Goal: Task Accomplishment & Management: Use online tool/utility

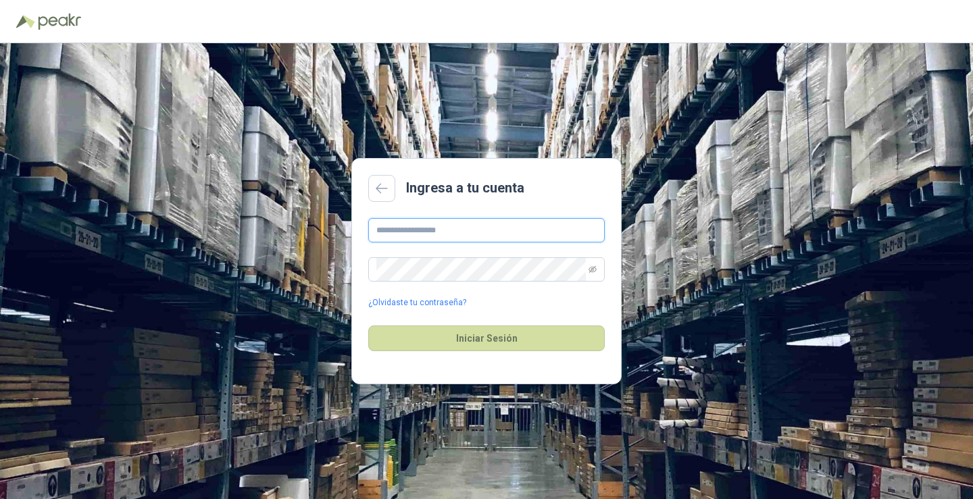
click at [428, 236] on input "text" at bounding box center [486, 230] width 236 height 24
type input "**********"
click at [426, 307] on link "¿Olvidaste tu contraseña?" at bounding box center [417, 303] width 98 height 13
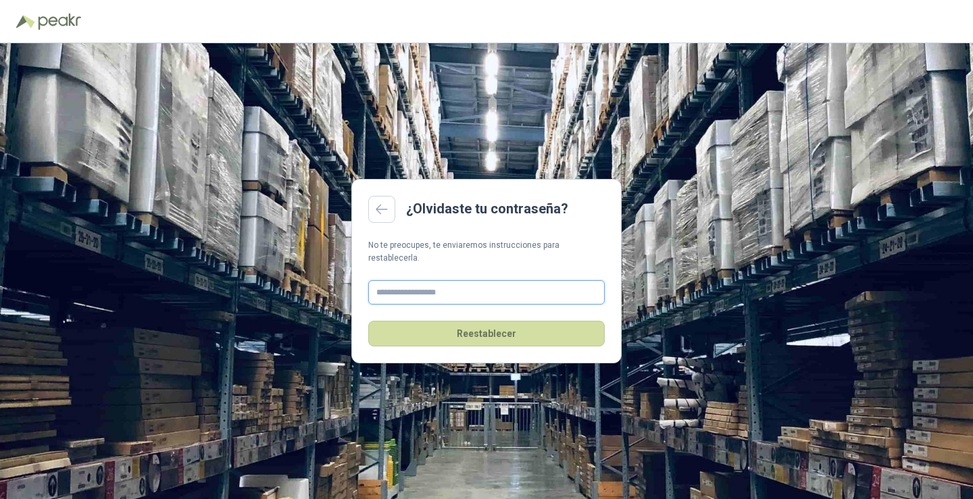
click at [415, 284] on input "text" at bounding box center [486, 292] width 236 height 24
type input "**********"
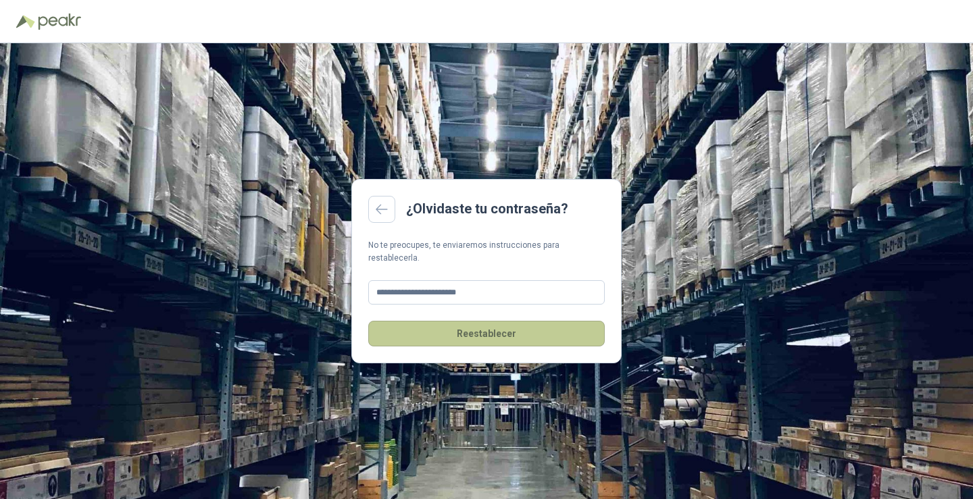
click at [518, 326] on button "Reestablecer" at bounding box center [486, 334] width 236 height 26
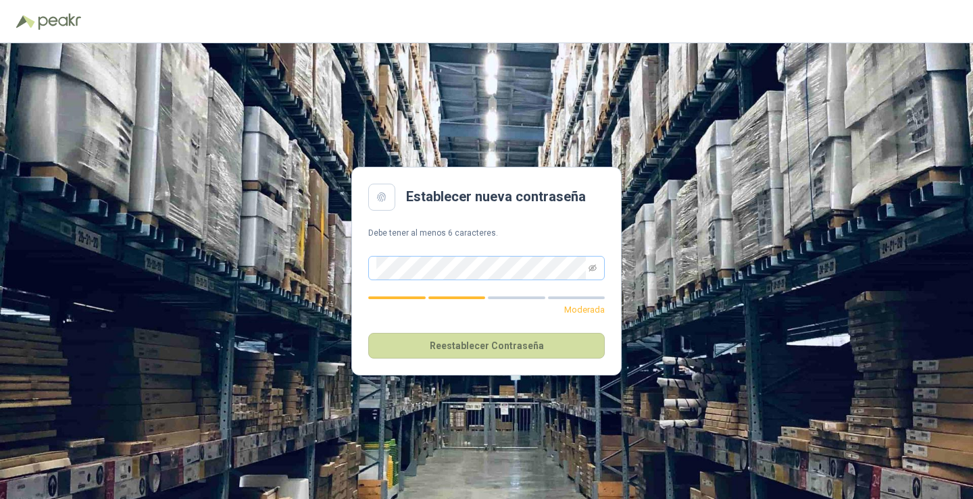
click at [596, 267] on span at bounding box center [486, 268] width 236 height 24
click at [596, 267] on icon "eye-invisible" at bounding box center [592, 267] width 8 height 7
click at [462, 336] on button "Reestablecer Contraseña" at bounding box center [486, 346] width 236 height 26
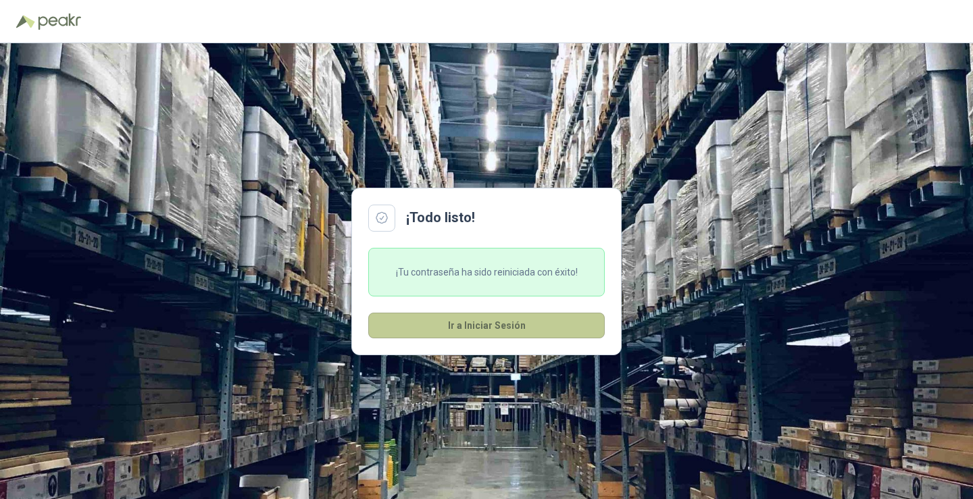
click at [466, 327] on button "Ir a Iniciar Sesión" at bounding box center [486, 326] width 236 height 26
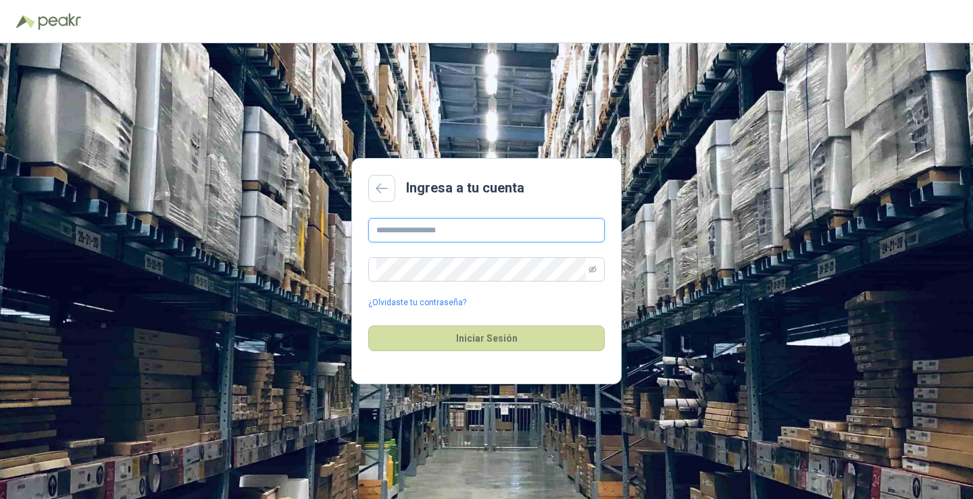
click at [399, 236] on input "text" at bounding box center [486, 230] width 236 height 24
type input "**********"
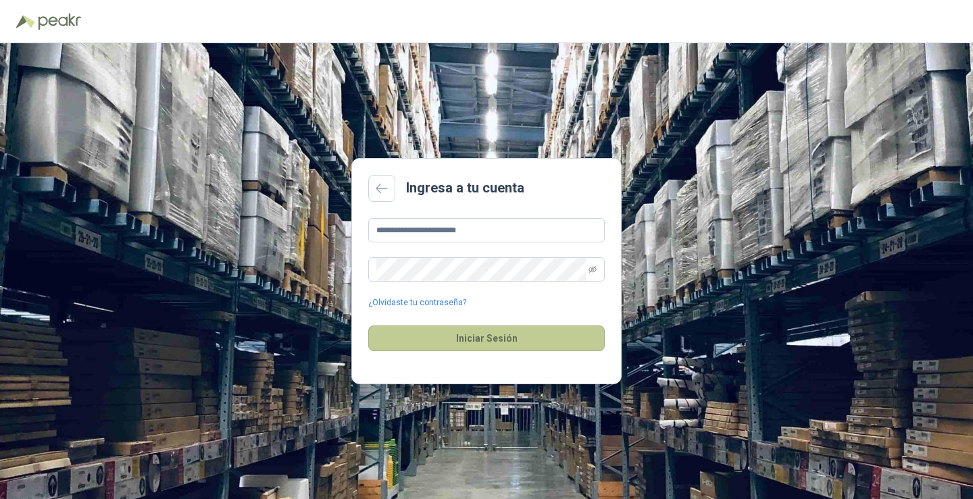
click at [484, 341] on button "Iniciar Sesión" at bounding box center [486, 339] width 236 height 26
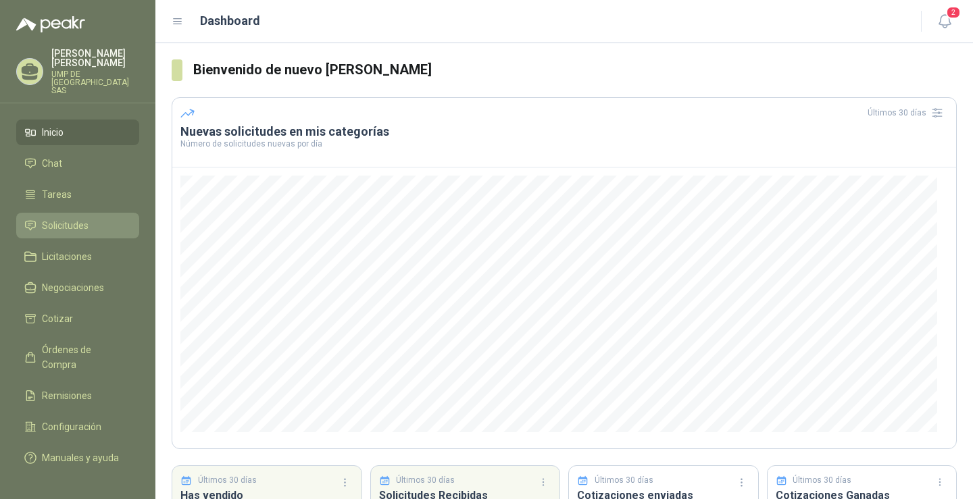
click at [84, 213] on link "Solicitudes" at bounding box center [77, 226] width 123 height 26
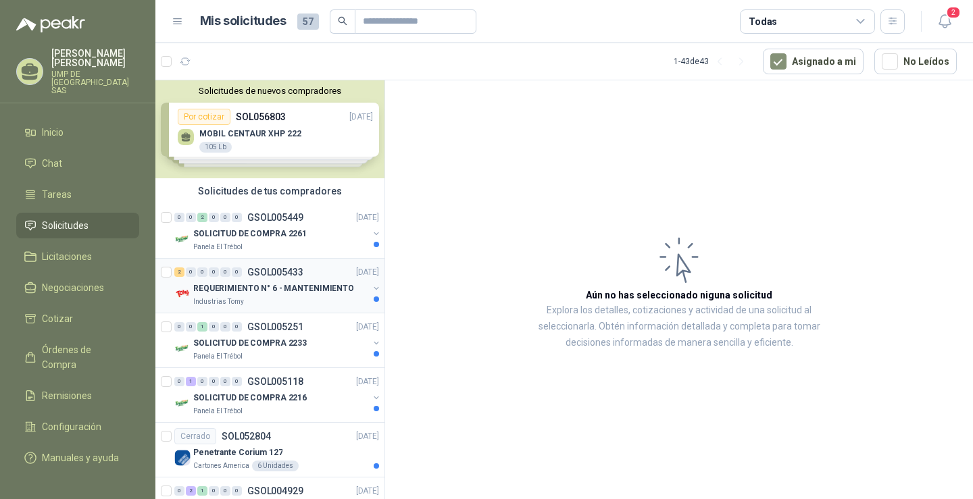
scroll to position [68, 0]
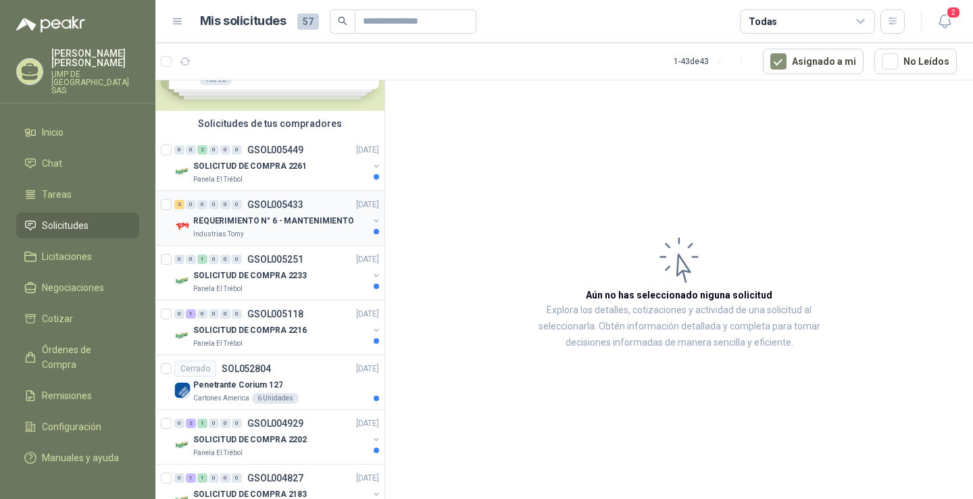
click at [345, 225] on div "REQUERIMIENTO N° 6 - MANTENIMIENTO" at bounding box center [280, 221] width 175 height 16
click at [308, 234] on div "Industrias Tomy" at bounding box center [280, 234] width 175 height 11
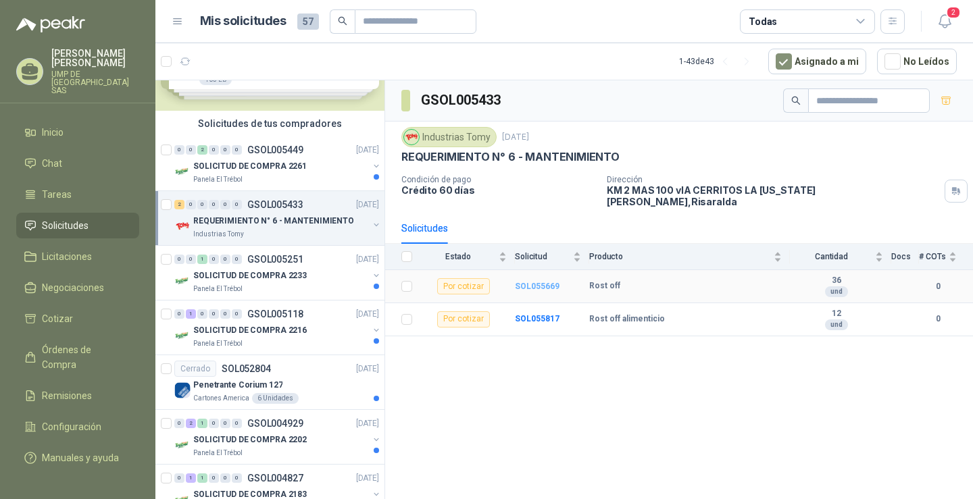
click at [529, 282] on b "SOL055669" at bounding box center [537, 286] width 45 height 9
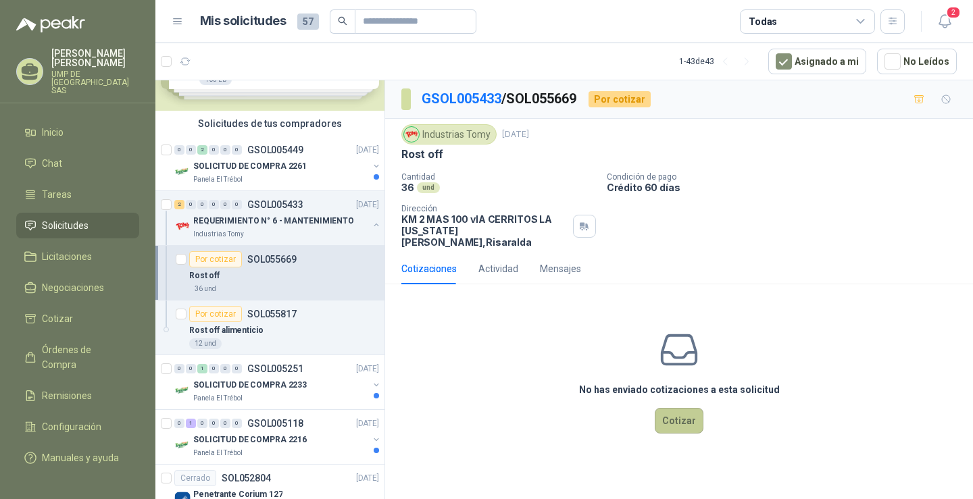
click at [680, 417] on button "Cotizar" at bounding box center [679, 421] width 49 height 26
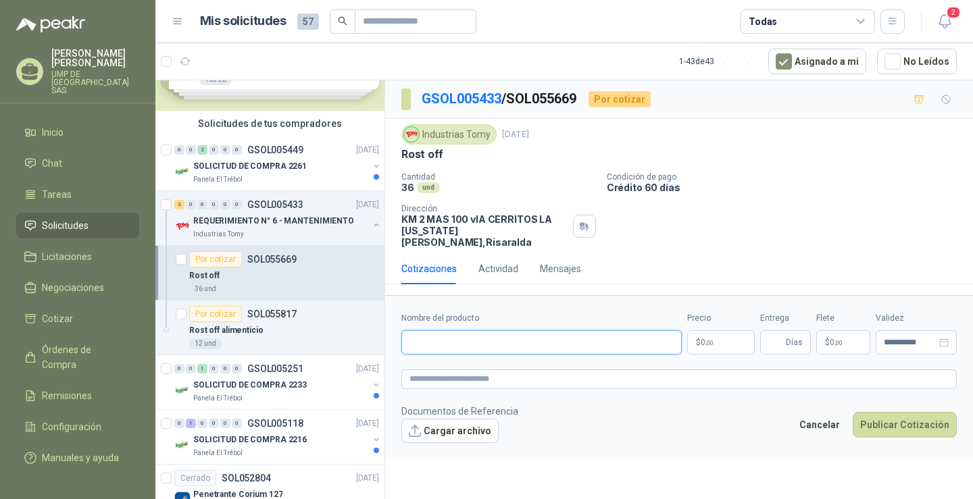
click at [437, 334] on input "Nombre del producto" at bounding box center [541, 342] width 280 height 24
type input "*********"
click at [737, 330] on p "$ 0 ,00" at bounding box center [721, 342] width 68 height 24
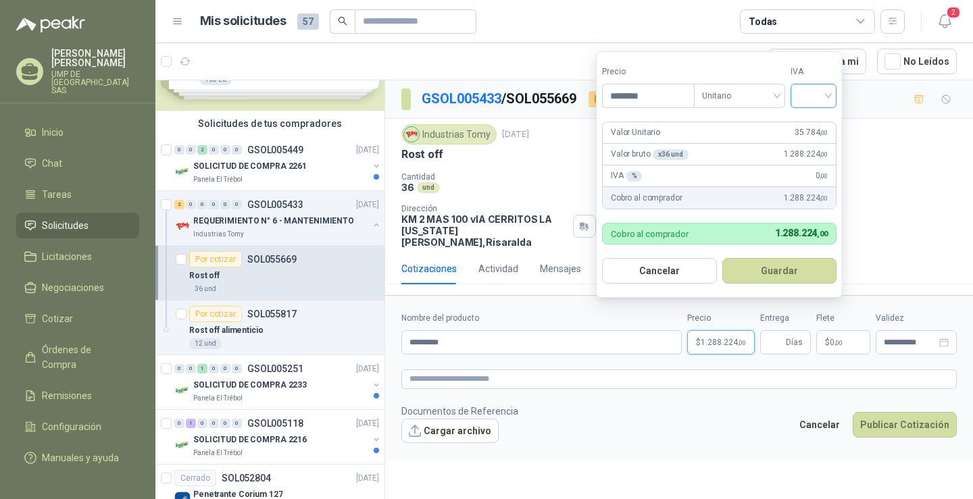
click at [796, 96] on div at bounding box center [813, 96] width 46 height 24
type input "********"
click at [806, 117] on div "19%" at bounding box center [816, 123] width 25 height 15
click at [762, 274] on button "Guardar" at bounding box center [781, 271] width 116 height 26
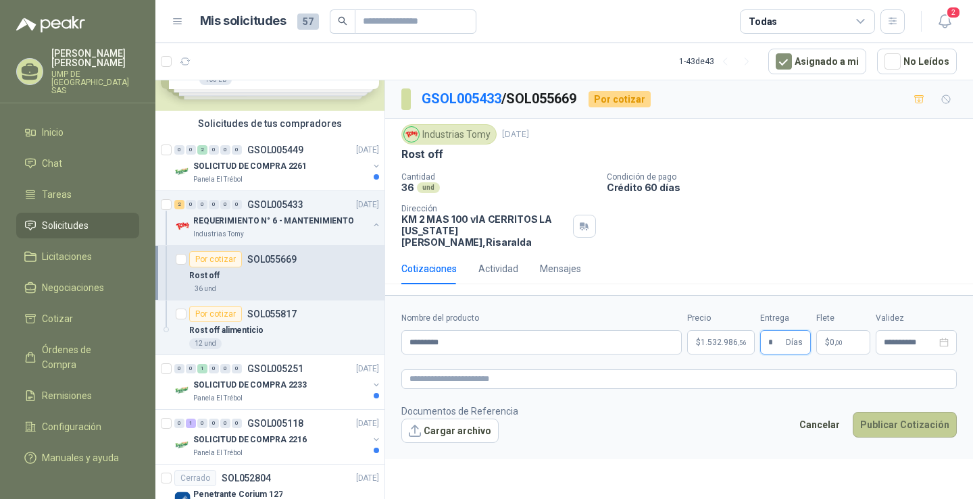
type input "*"
click at [908, 412] on button "Publicar Cotización" at bounding box center [904, 425] width 104 height 26
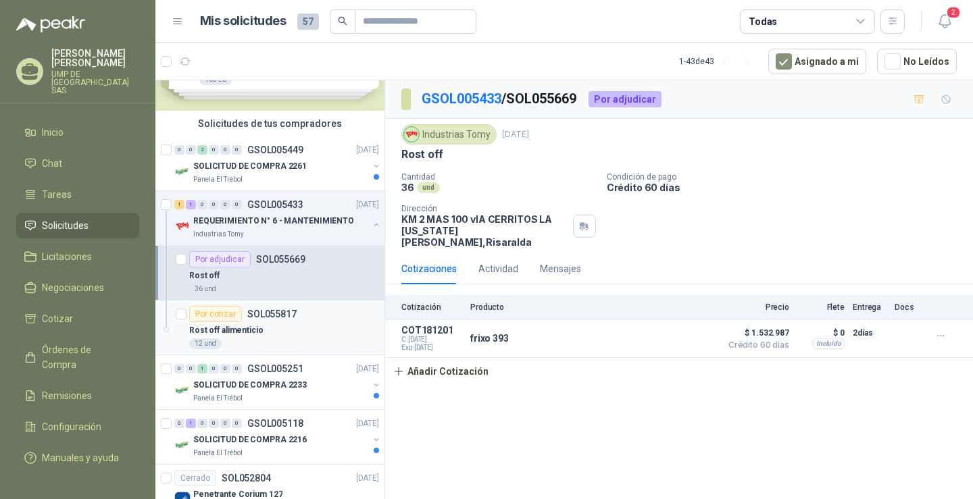
click at [274, 329] on div "Rost off alimenticio" at bounding box center [284, 330] width 190 height 16
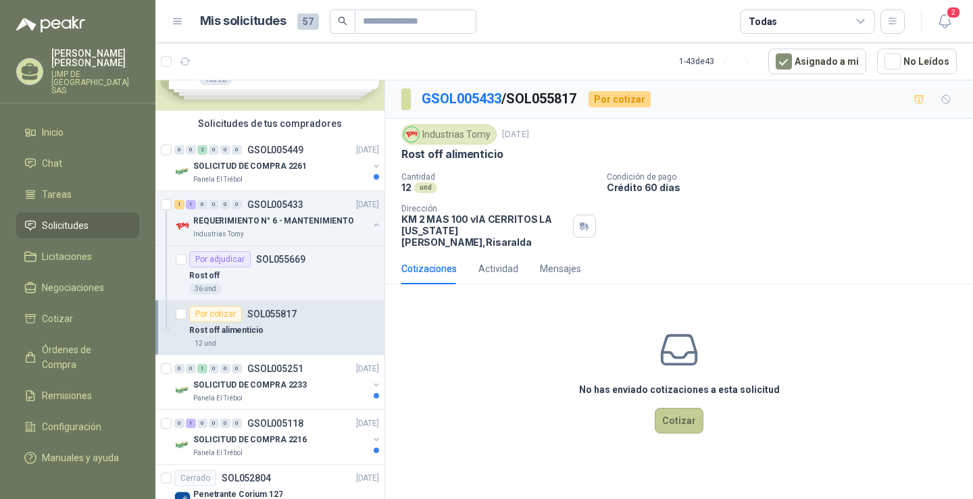
click at [663, 411] on button "Cotizar" at bounding box center [679, 421] width 49 height 26
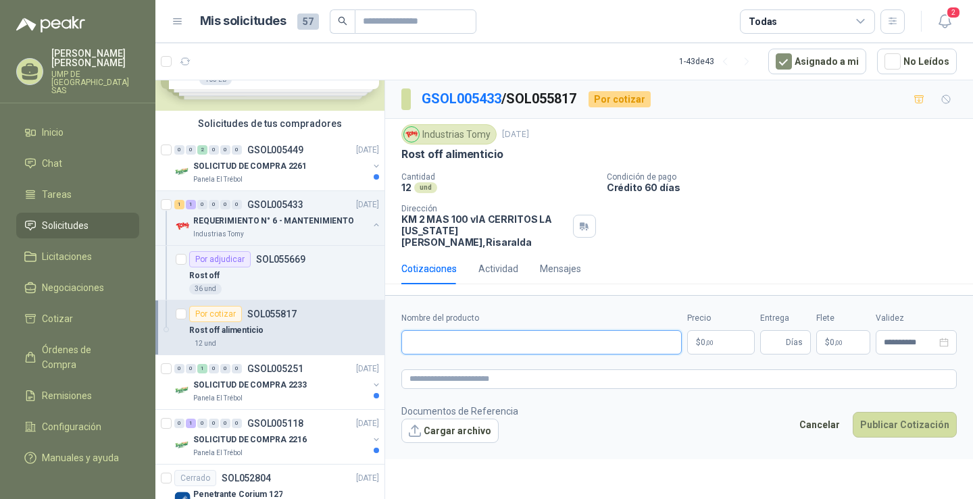
click at [459, 339] on input "Nombre del producto" at bounding box center [541, 342] width 280 height 24
type input "*********"
click at [732, 331] on p "$ 0 ,00" at bounding box center [721, 342] width 68 height 24
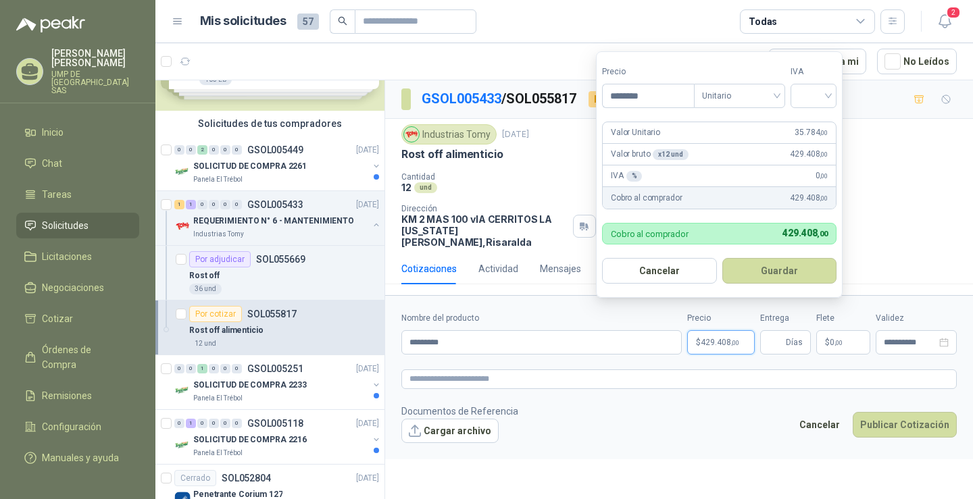
type input "********"
click at [823, 80] on div "IVA" at bounding box center [813, 87] width 46 height 43
click at [823, 86] on input "search" at bounding box center [813, 94] width 30 height 20
click at [812, 120] on div "19%" at bounding box center [816, 123] width 25 height 15
click at [765, 276] on button "Guardar" at bounding box center [781, 271] width 116 height 26
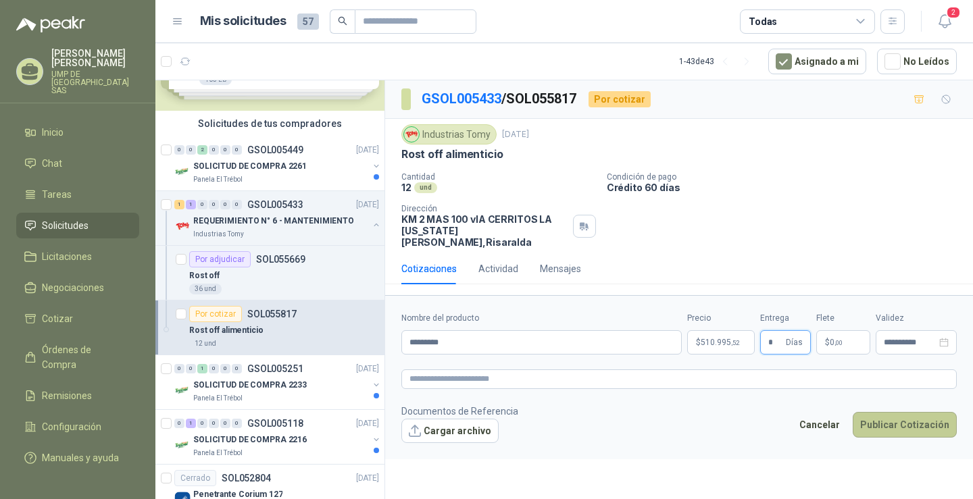
type input "*"
click at [921, 412] on button "Publicar Cotización" at bounding box center [904, 425] width 104 height 26
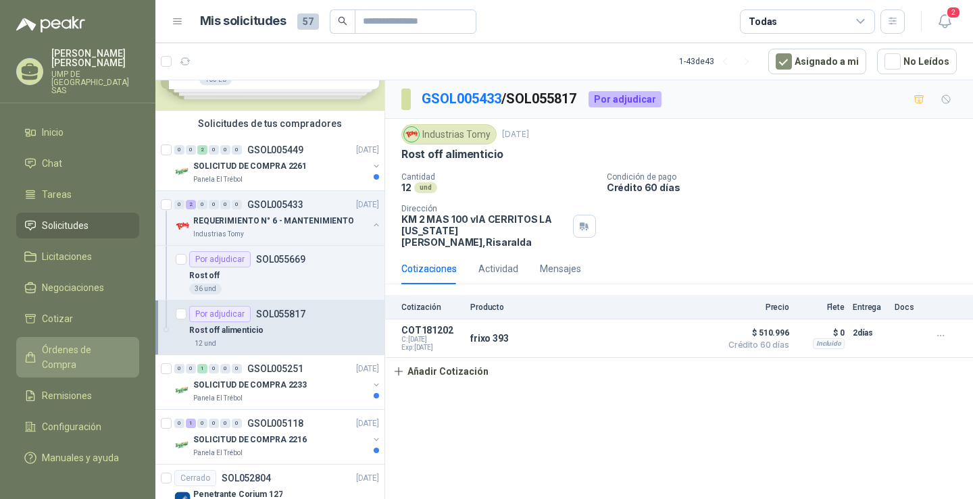
click at [91, 343] on link "Órdenes de Compra" at bounding box center [77, 357] width 123 height 41
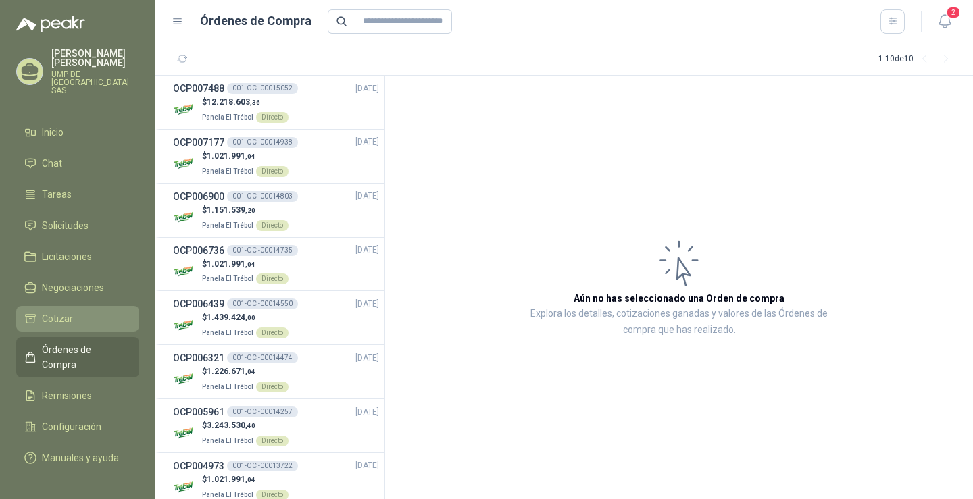
click at [38, 311] on li "Cotizar" at bounding box center [77, 318] width 107 height 15
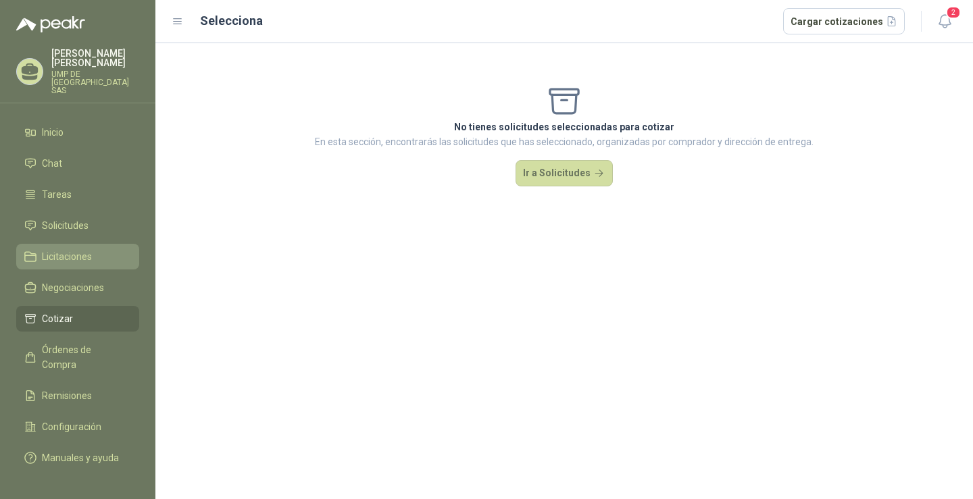
click at [89, 249] on span "Licitaciones" at bounding box center [67, 256] width 50 height 15
click at [70, 218] on span "Solicitudes" at bounding box center [65, 225] width 47 height 15
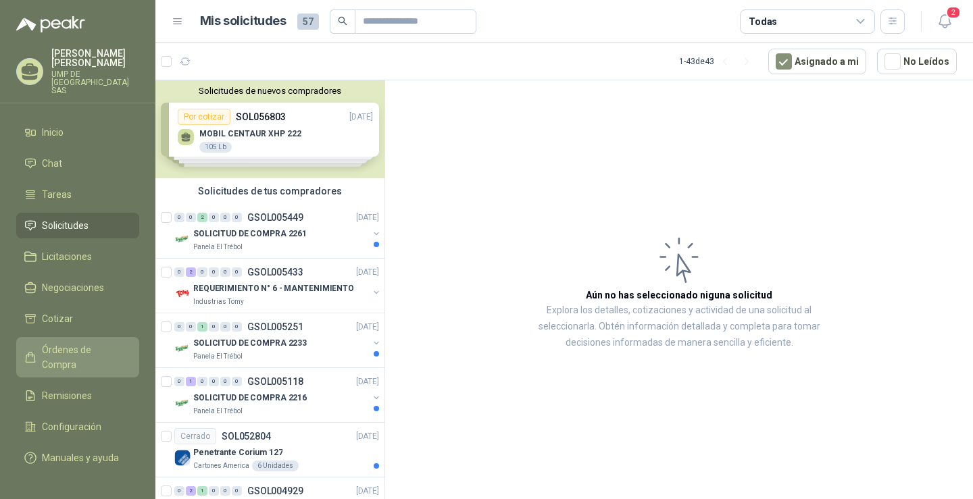
click at [58, 342] on span "Órdenes de Compra" at bounding box center [84, 357] width 84 height 30
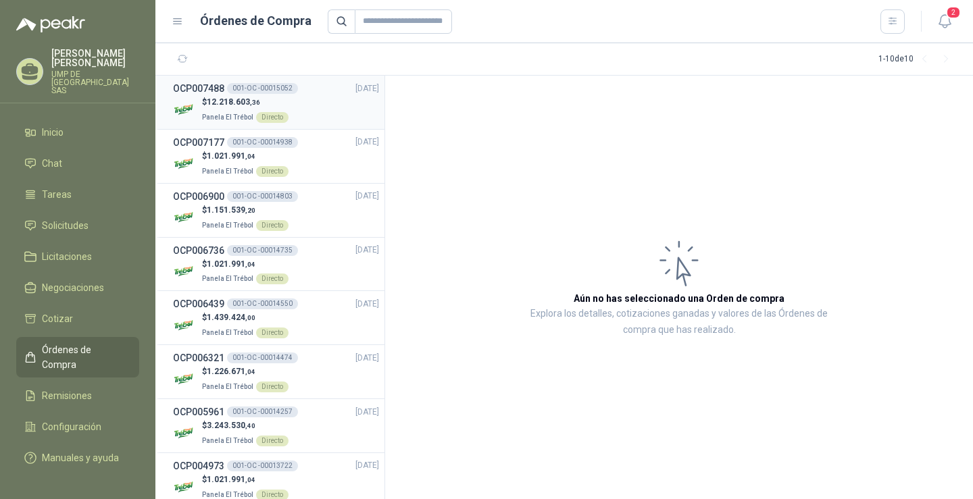
click at [304, 116] on div "$ 12.218.603 ,36 Panela El Trébol Directo" at bounding box center [276, 110] width 206 height 28
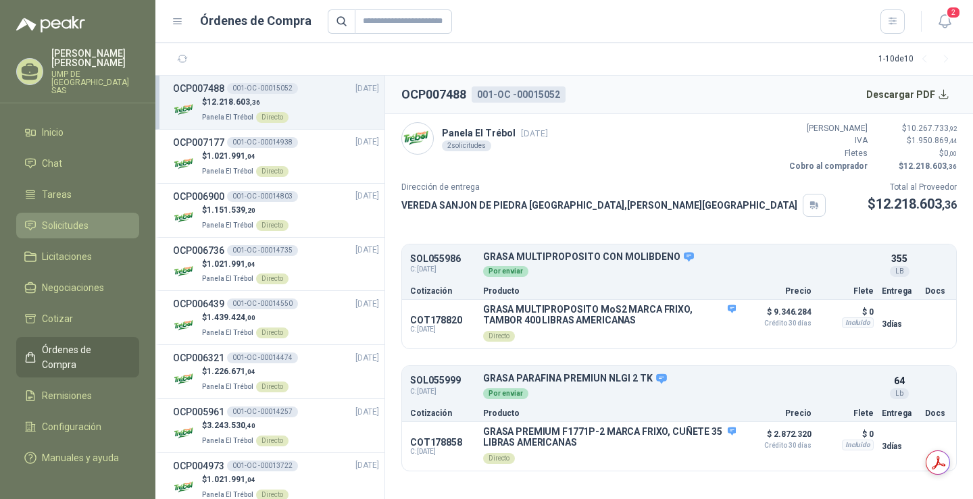
click at [73, 218] on span "Solicitudes" at bounding box center [65, 225] width 47 height 15
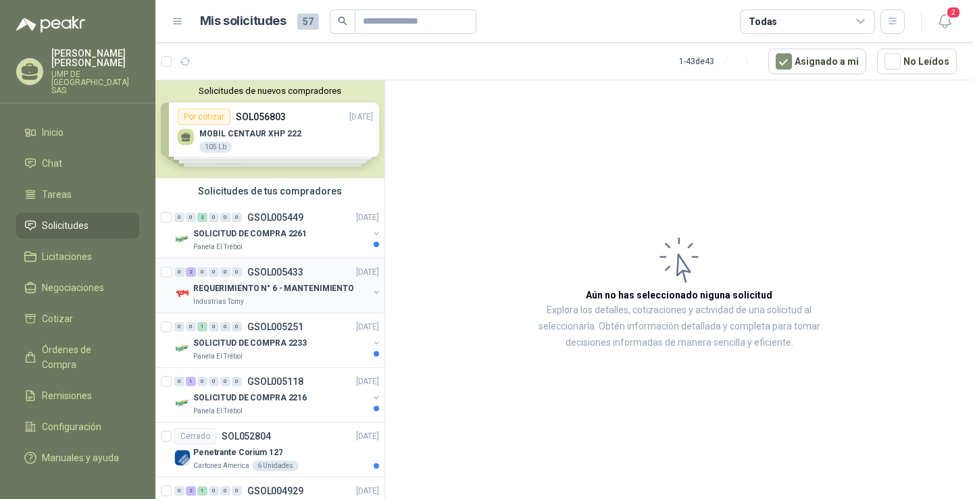
click at [280, 299] on div "Industrias Tomy" at bounding box center [280, 302] width 175 height 11
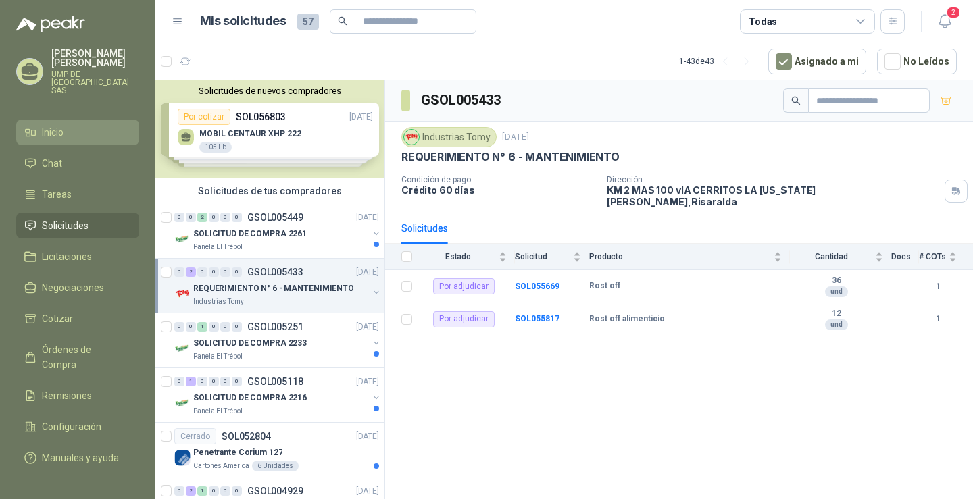
click at [39, 125] on li "Inicio" at bounding box center [77, 132] width 107 height 15
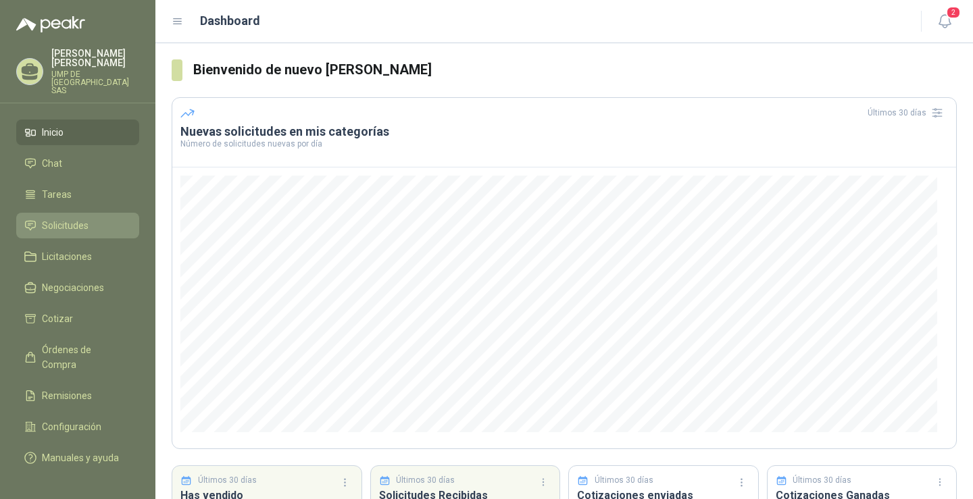
click at [55, 218] on span "Solicitudes" at bounding box center [65, 225] width 47 height 15
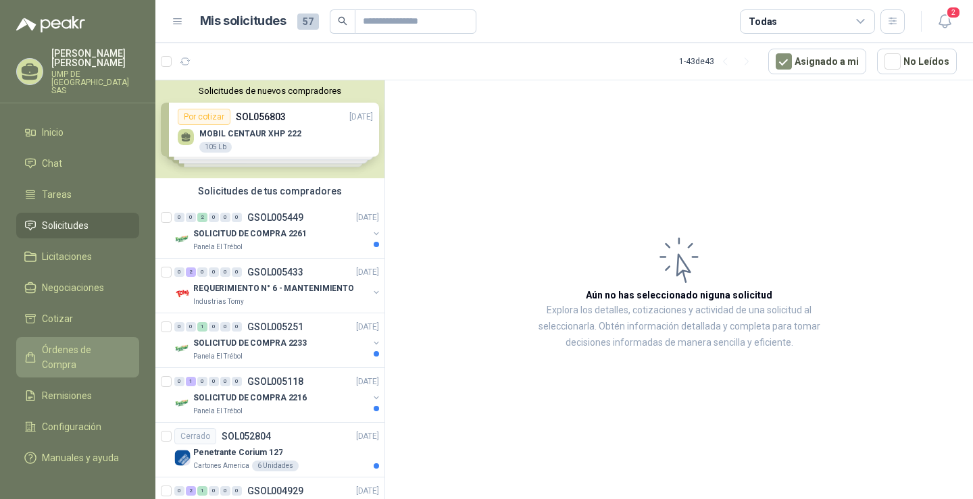
click at [90, 342] on span "Órdenes de Compra" at bounding box center [84, 357] width 84 height 30
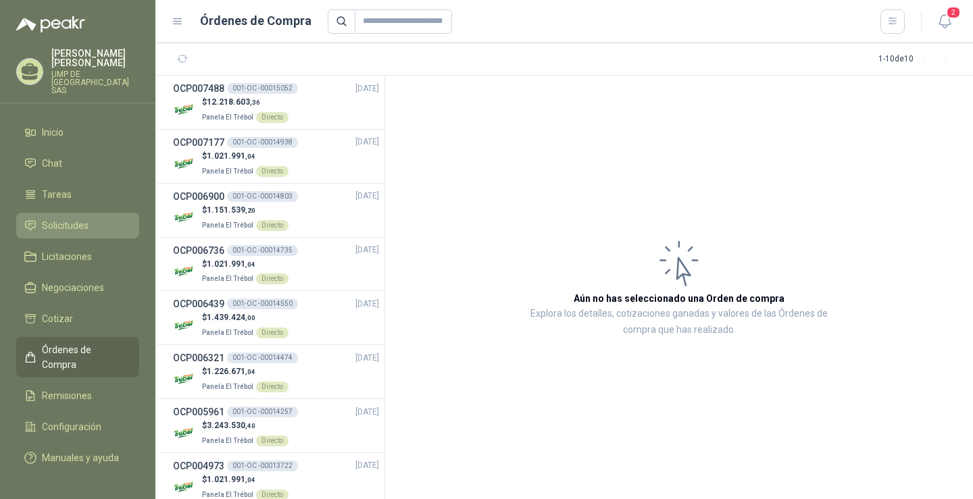
click at [67, 218] on span "Solicitudes" at bounding box center [65, 225] width 47 height 15
